Goal: Transaction & Acquisition: Purchase product/service

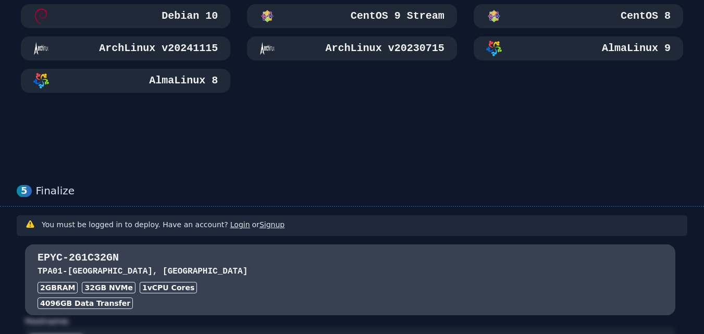
scroll to position [691, 0]
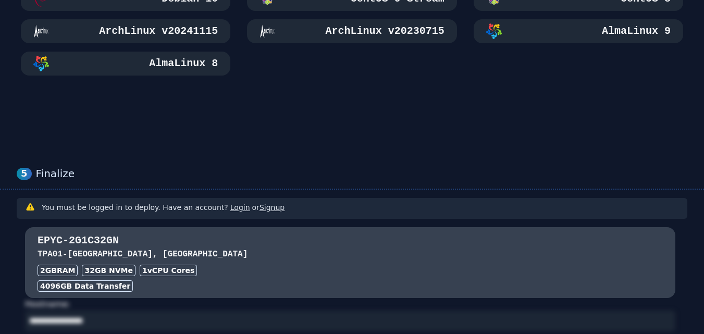
click at [262, 203] on link "Signup" at bounding box center [272, 207] width 25 height 8
